Goal: Find specific page/section: Find specific page/section

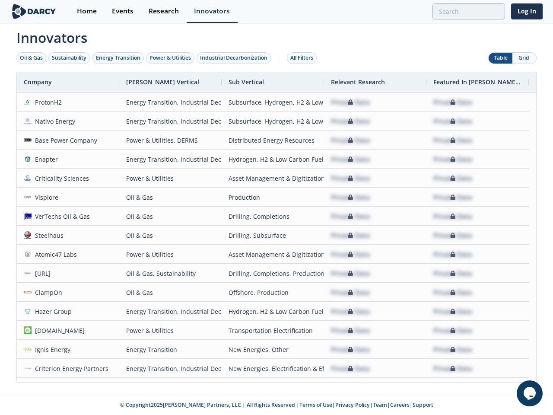
click at [32, 58] on div "Oil & Gas" at bounding box center [31, 58] width 23 height 8
click at [70, 58] on div "Sustainability" at bounding box center [69, 58] width 35 height 8
click at [118, 58] on div "Energy Transition" at bounding box center [118, 58] width 44 height 8
click at [171, 58] on div "Power & Utilities" at bounding box center [169, 58] width 41 height 8
